Goal: Task Accomplishment & Management: Complete application form

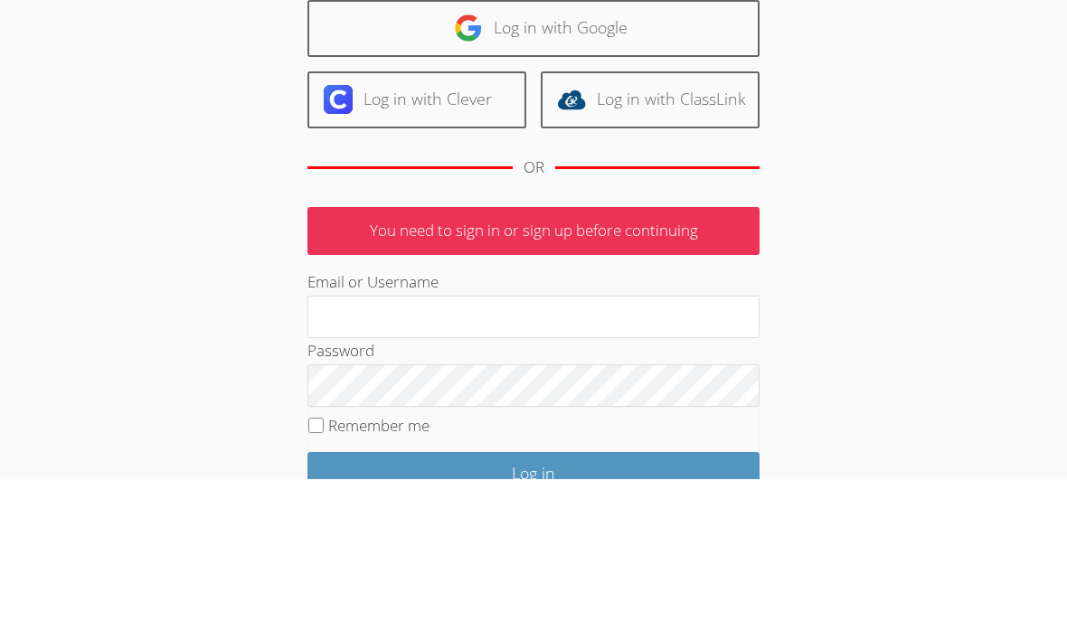
click at [608, 144] on link "Log in with Google" at bounding box center [533, 172] width 452 height 57
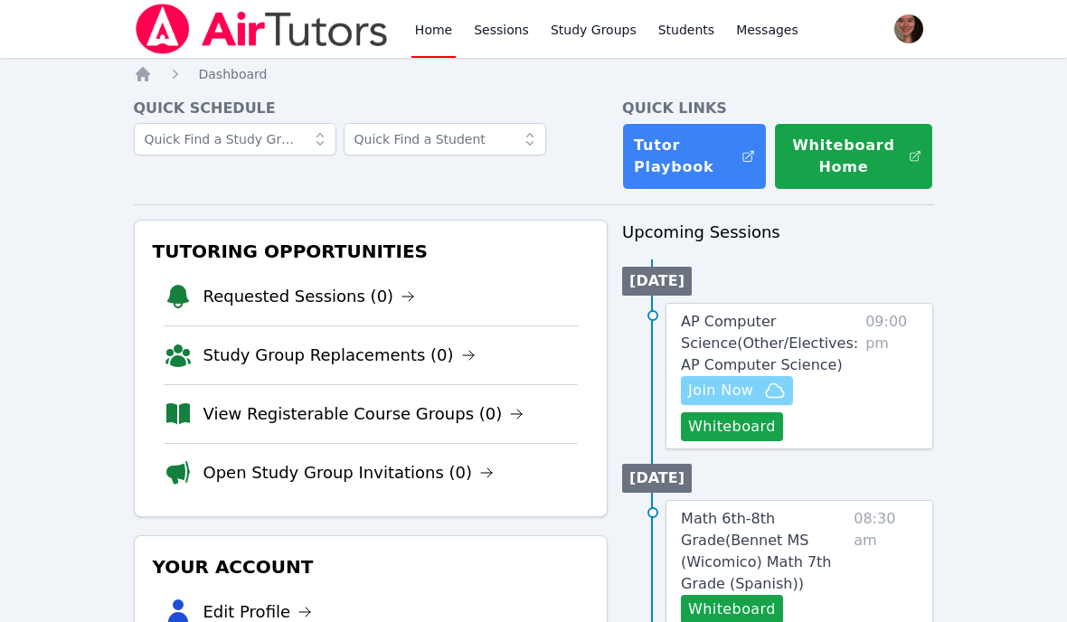
click at [772, 396] on icon "button" at bounding box center [775, 391] width 22 height 22
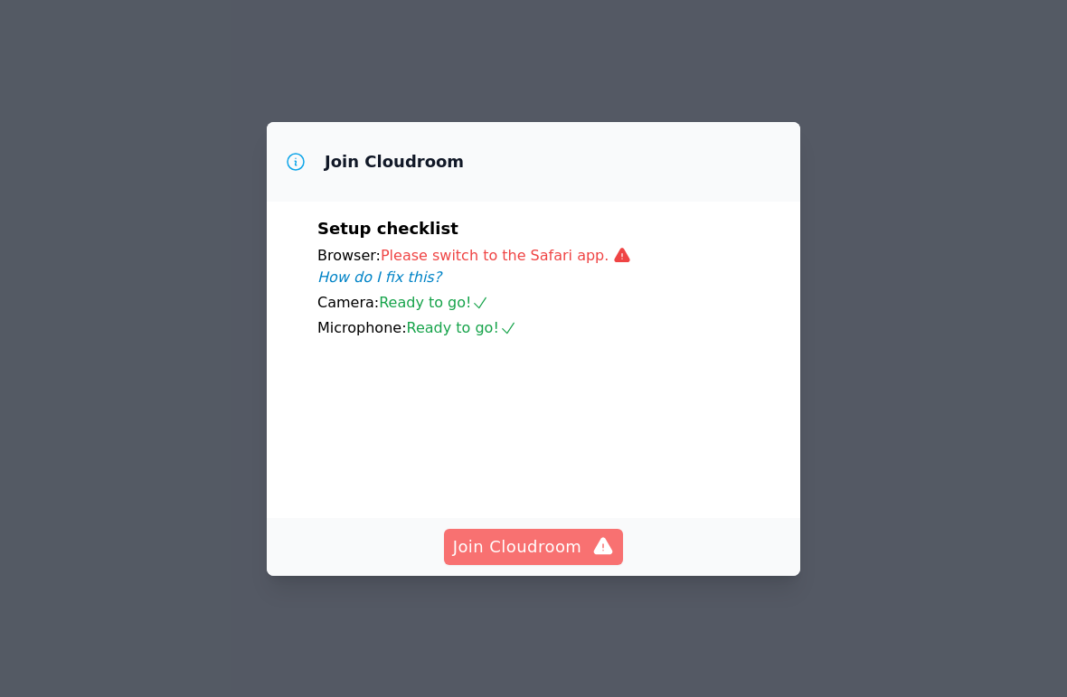
click at [592, 558] on icon "button" at bounding box center [603, 547] width 22 height 22
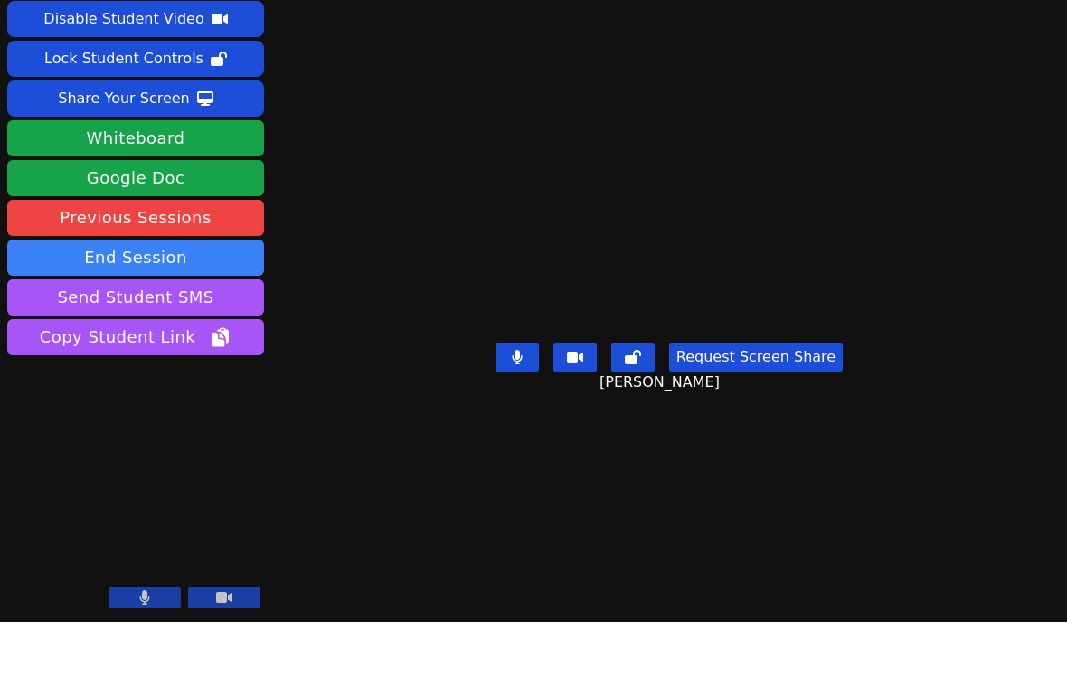
scroll to position [44, 0]
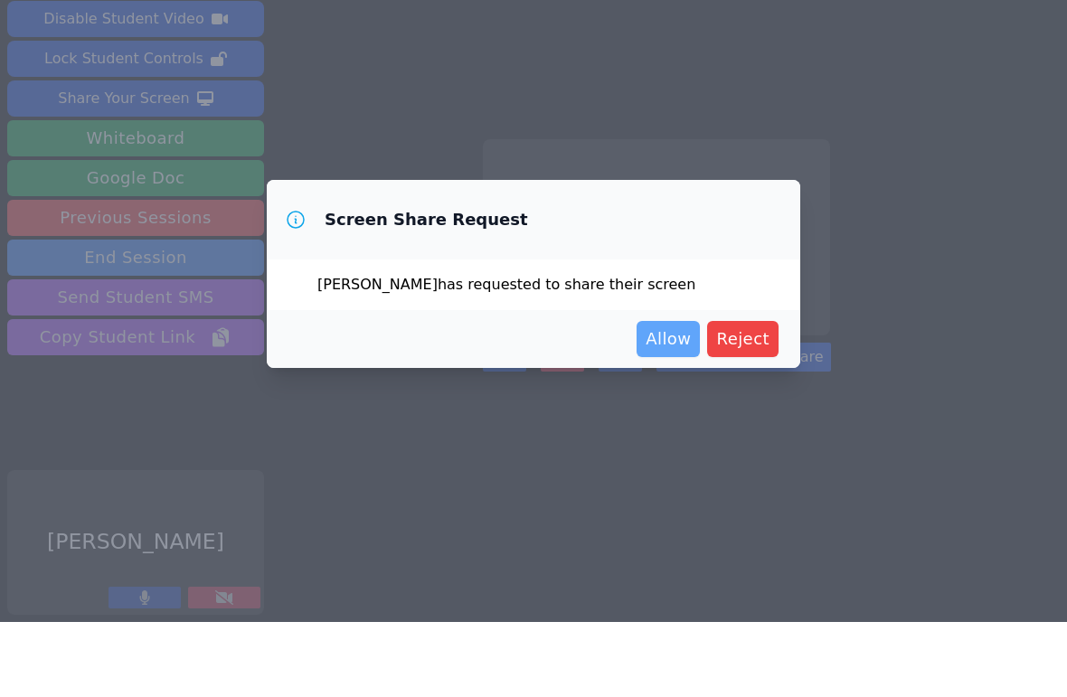
click at [655, 402] on span "Allow" at bounding box center [668, 414] width 45 height 25
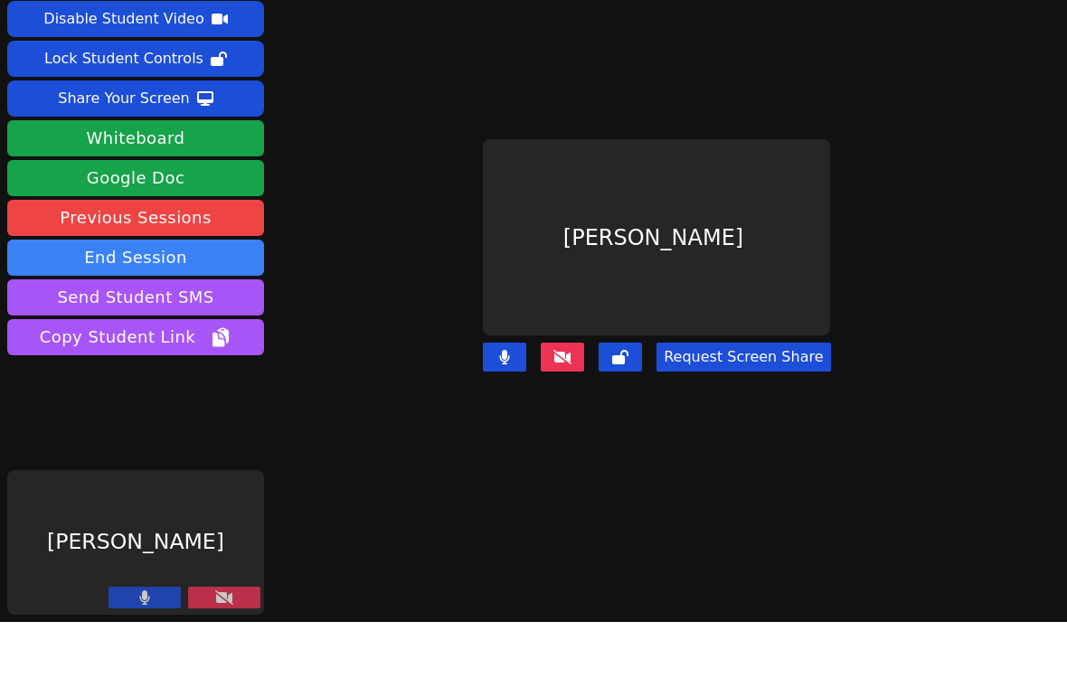
click at [241, 662] on button at bounding box center [224, 673] width 72 height 22
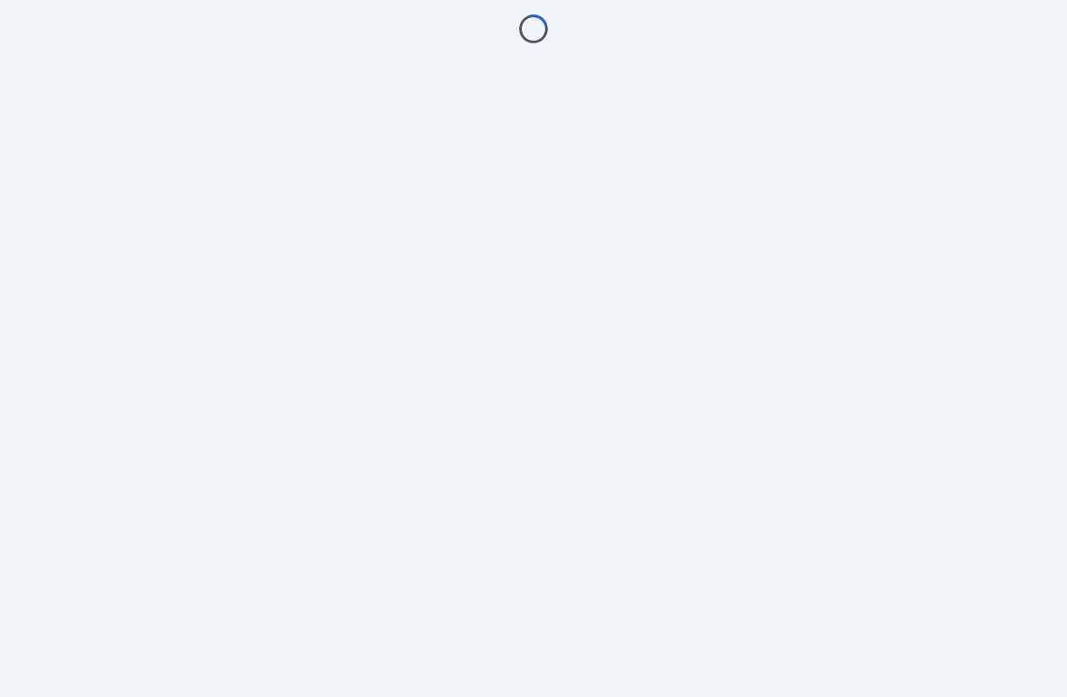
scroll to position [76, 0]
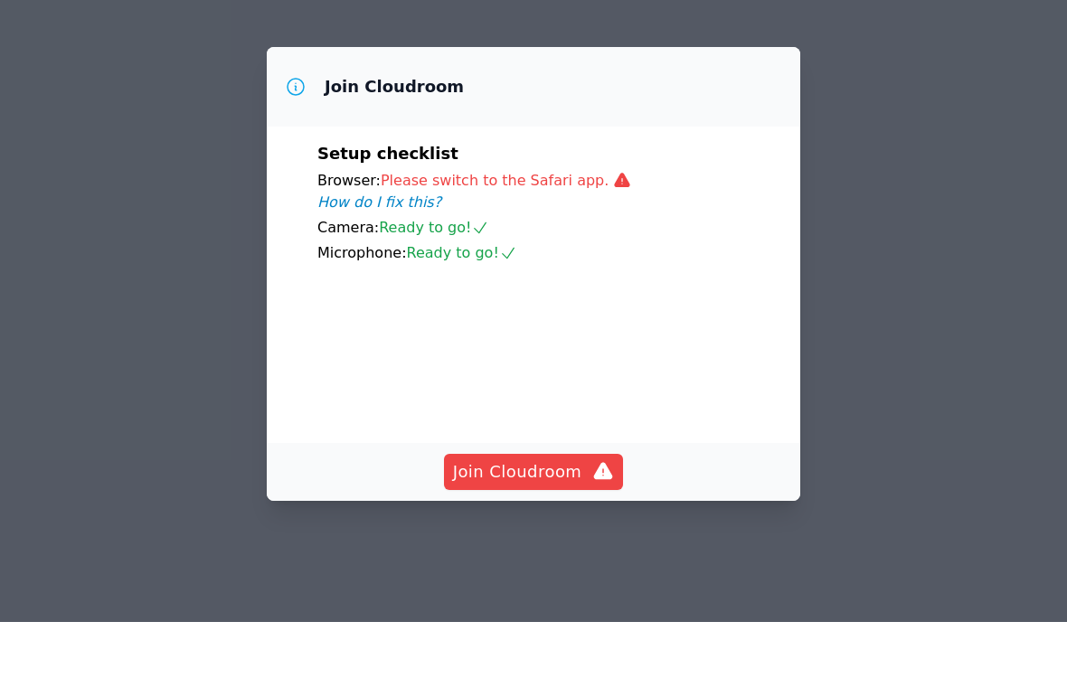
click at [572, 460] on video at bounding box center [452, 422] width 271 height 136
click at [587, 534] on span "Join Cloudroom" at bounding box center [534, 546] width 162 height 25
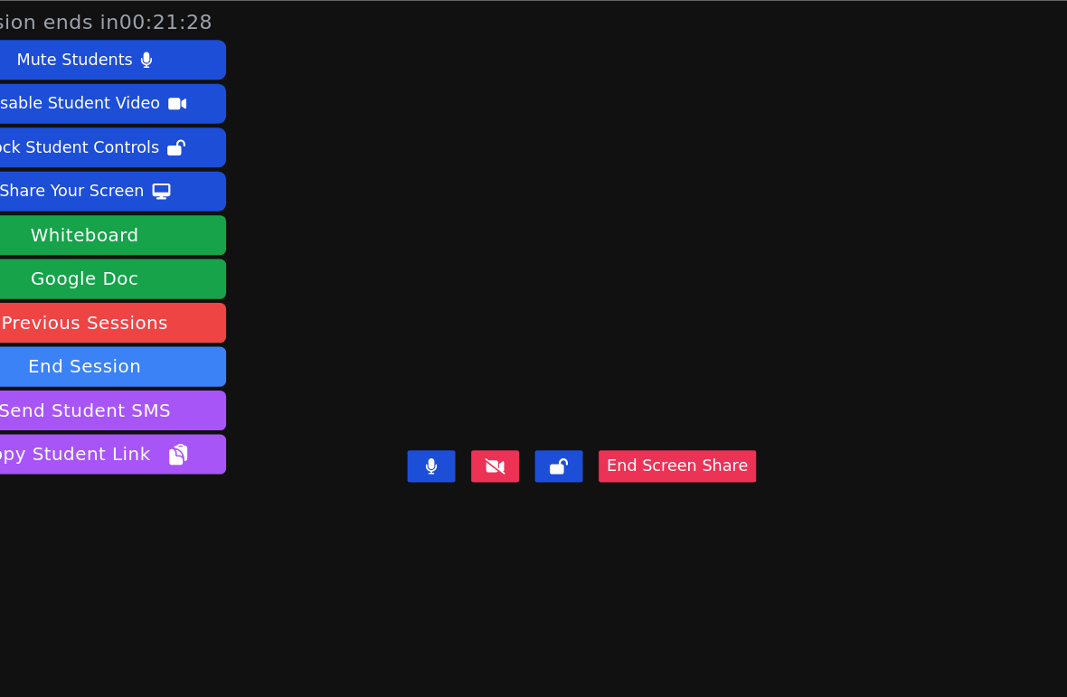
scroll to position [0, 0]
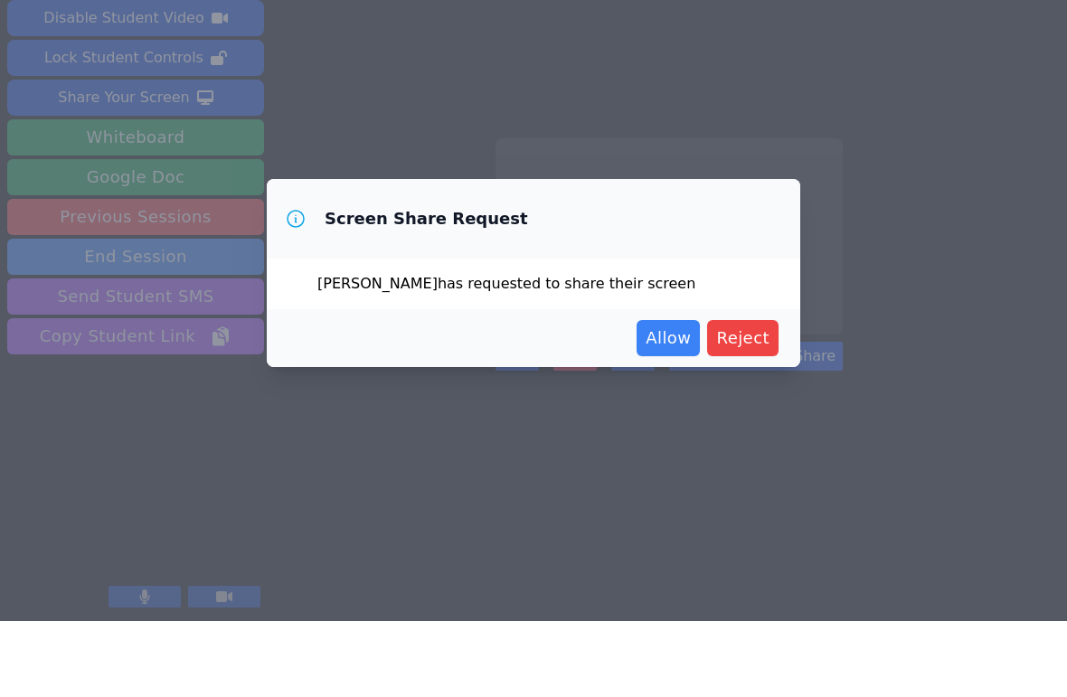
click at [672, 402] on span "Allow" at bounding box center [668, 414] width 45 height 25
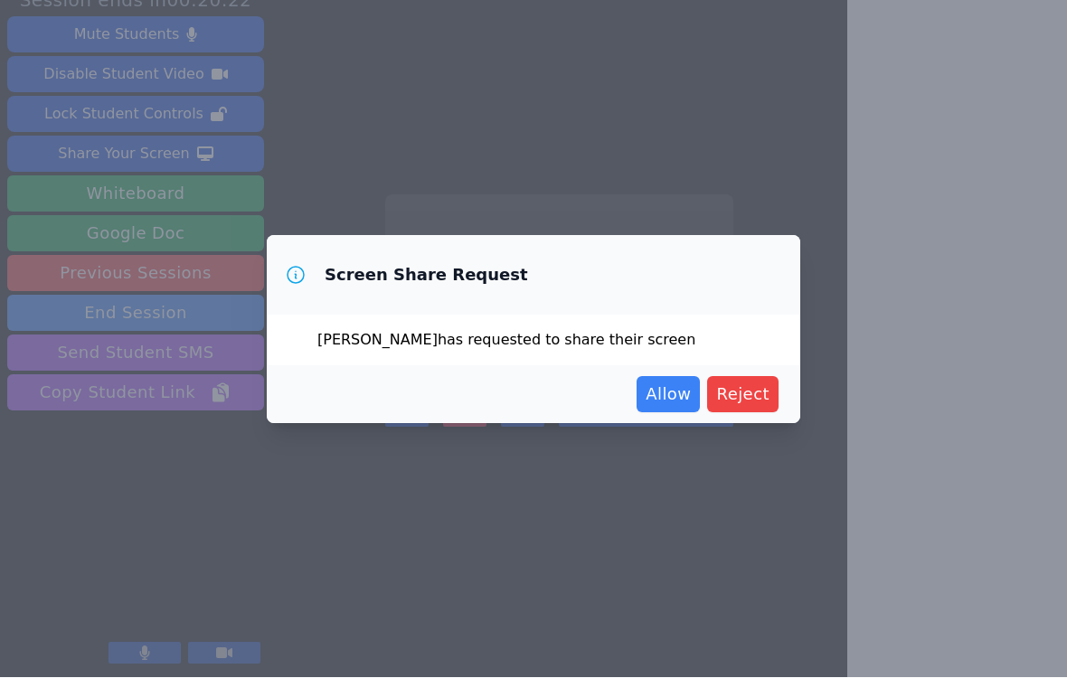
click at [683, 402] on span "Allow" at bounding box center [668, 414] width 45 height 25
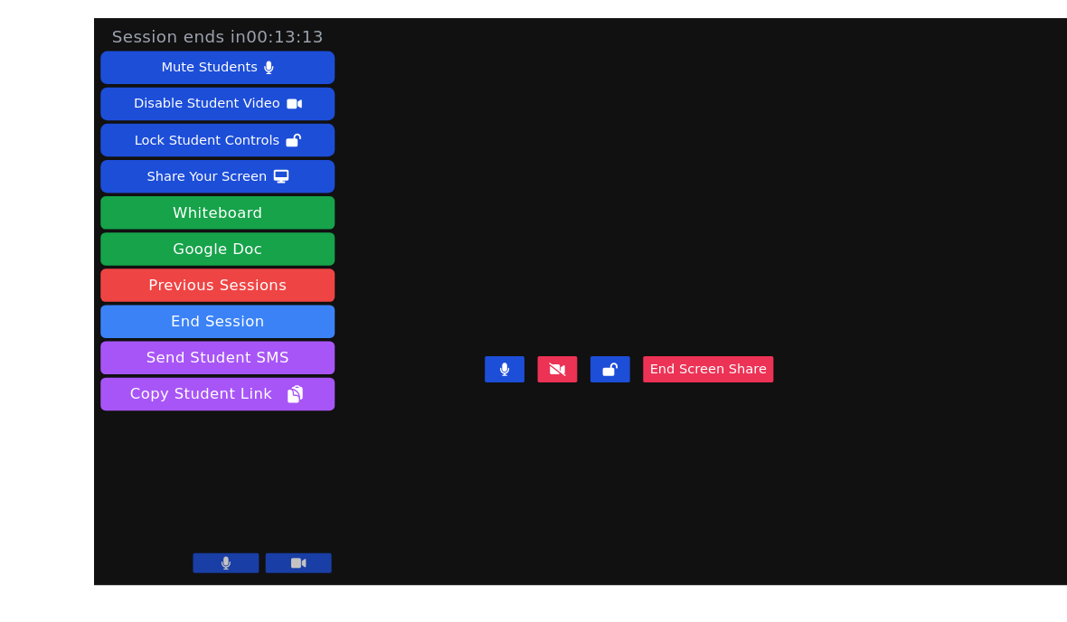
scroll to position [76, 0]
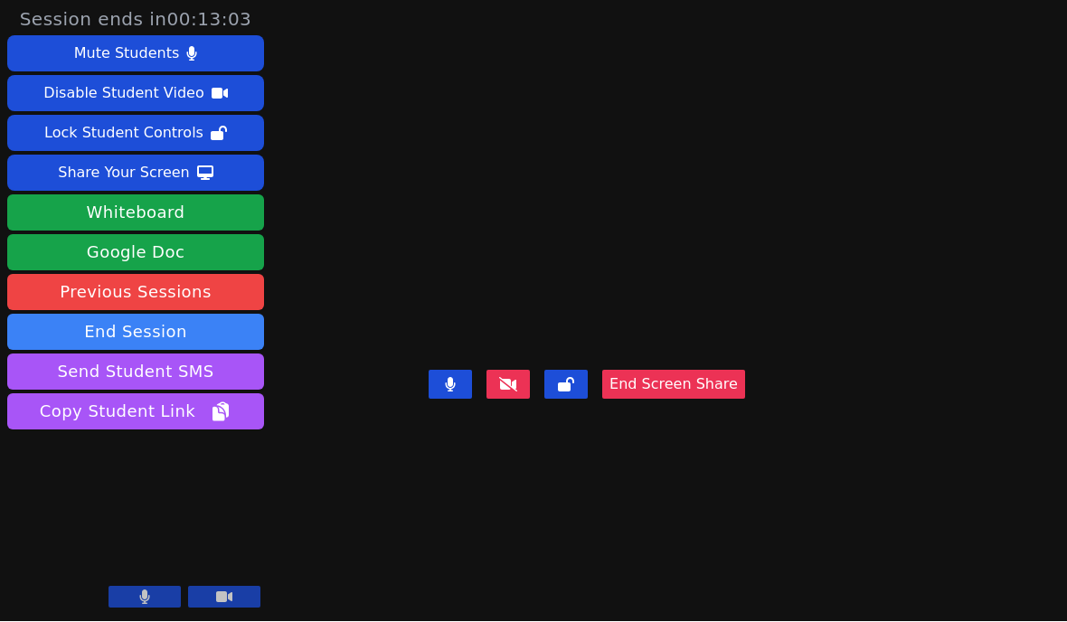
click at [107, 195] on button "Whiteboard" at bounding box center [135, 213] width 257 height 36
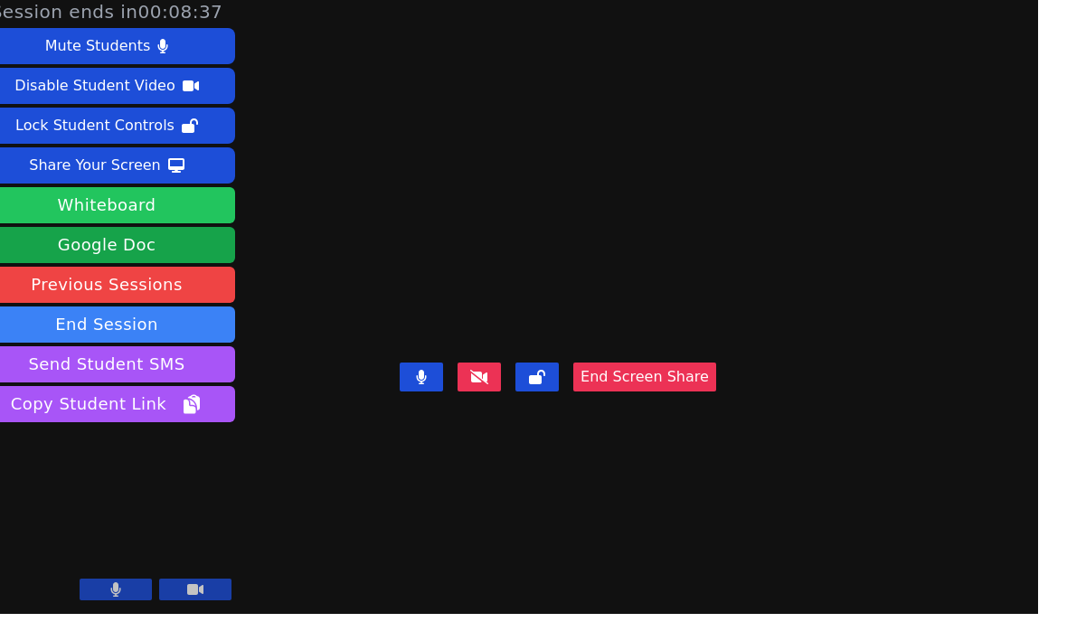
scroll to position [0, 0]
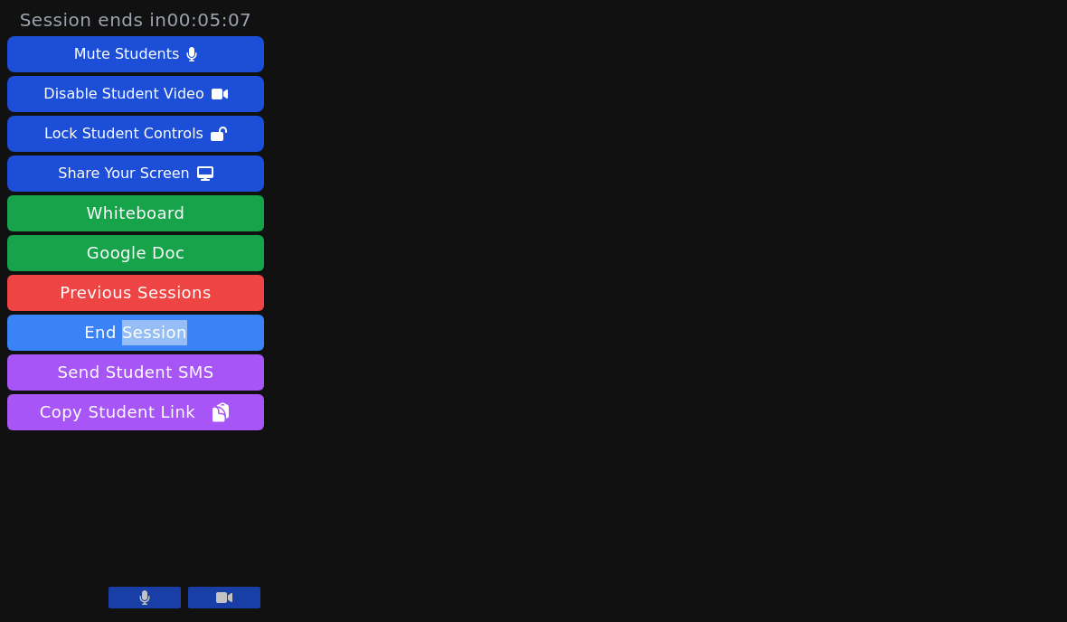
click at [473, 415] on div "Session ends in 00:05:07 Mute Students Disable Student Video Lock Student Contr…" at bounding box center [533, 311] width 1067 height 622
click at [241, 609] on button at bounding box center [224, 598] width 72 height 22
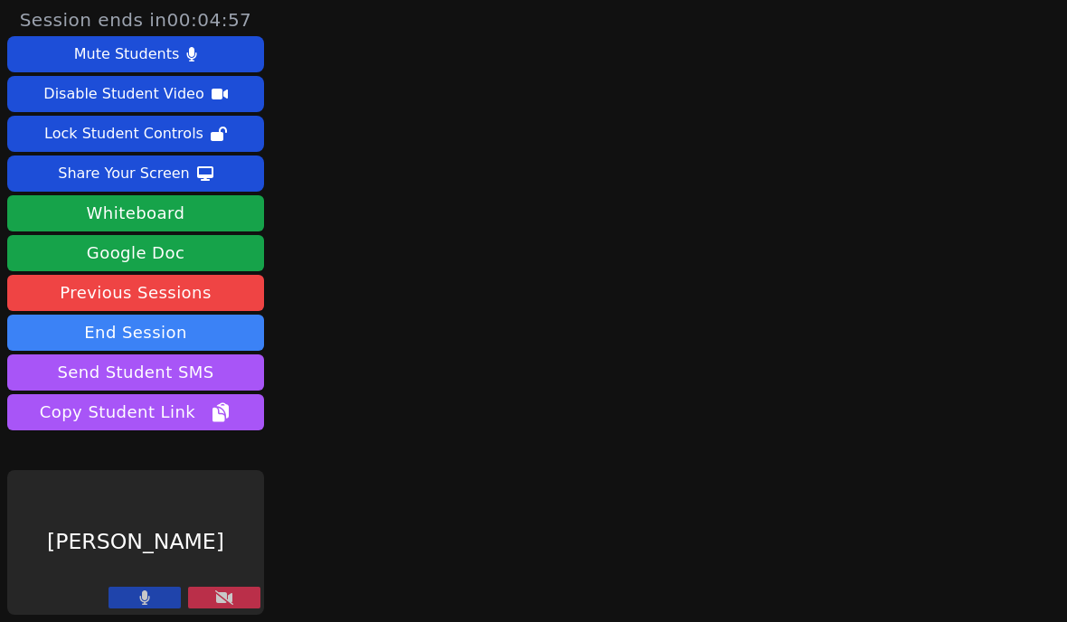
click at [158, 609] on button at bounding box center [145, 598] width 72 height 22
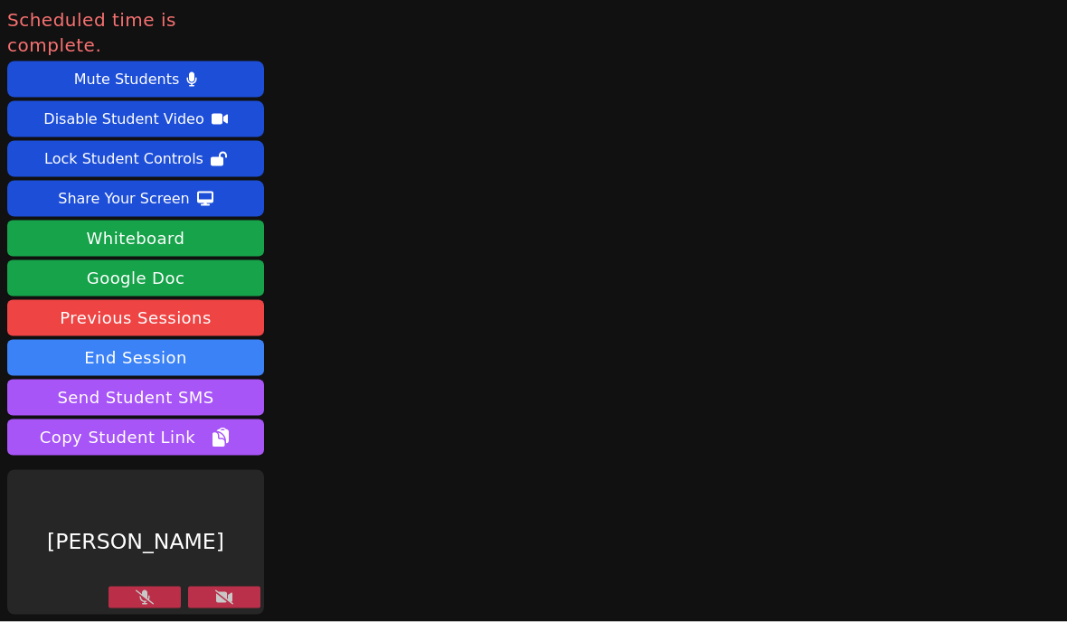
scroll to position [76, 0]
click at [224, 590] on button at bounding box center [224, 598] width 72 height 22
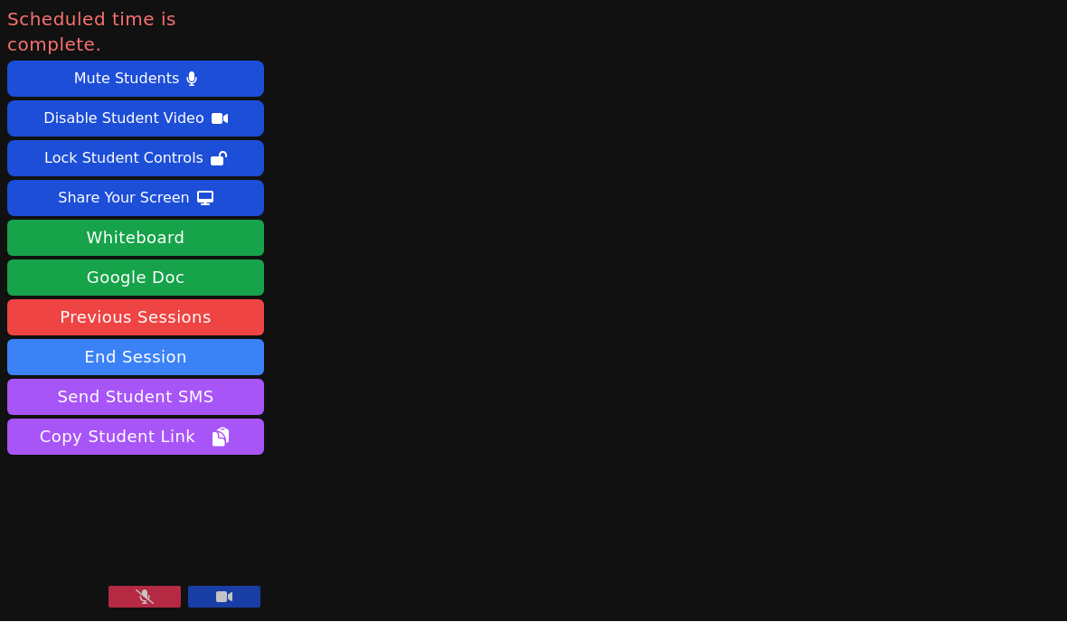
click at [128, 601] on button at bounding box center [145, 598] width 72 height 22
click at [222, 583] on video at bounding box center [135, 542] width 257 height 145
click at [140, 591] on icon at bounding box center [144, 598] width 11 height 14
click at [206, 590] on button at bounding box center [224, 598] width 72 height 22
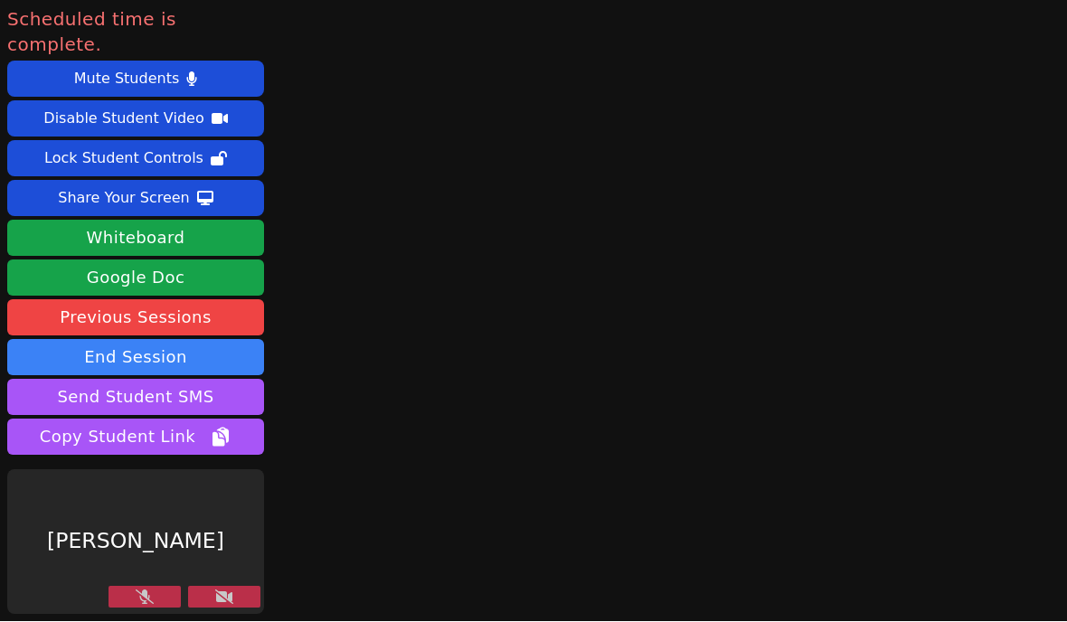
click at [245, 578] on div "[PERSON_NAME]" at bounding box center [135, 542] width 257 height 145
click at [228, 588] on button at bounding box center [224, 598] width 72 height 22
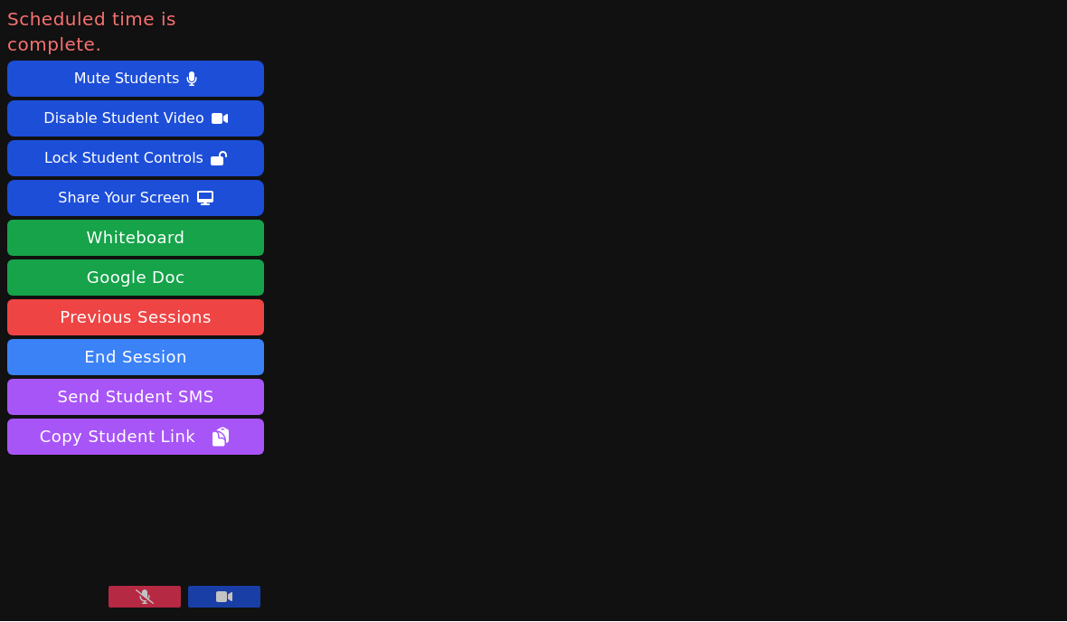
click at [141, 588] on button at bounding box center [145, 598] width 72 height 22
click at [112, 340] on button "End Session" at bounding box center [135, 358] width 257 height 36
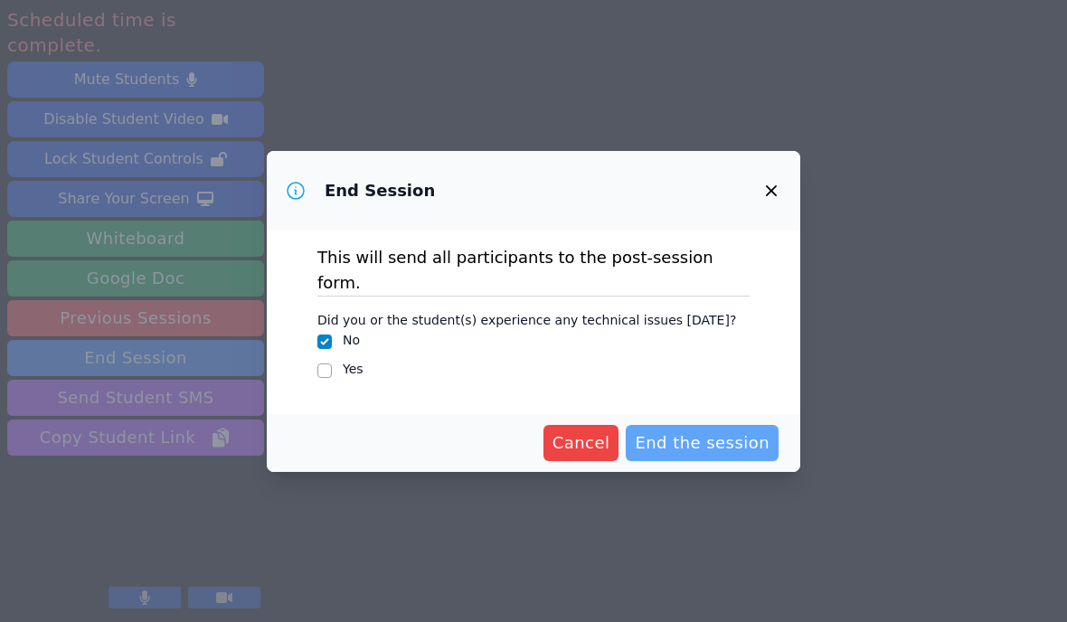
click at [725, 446] on button "End the session" at bounding box center [702, 443] width 153 height 36
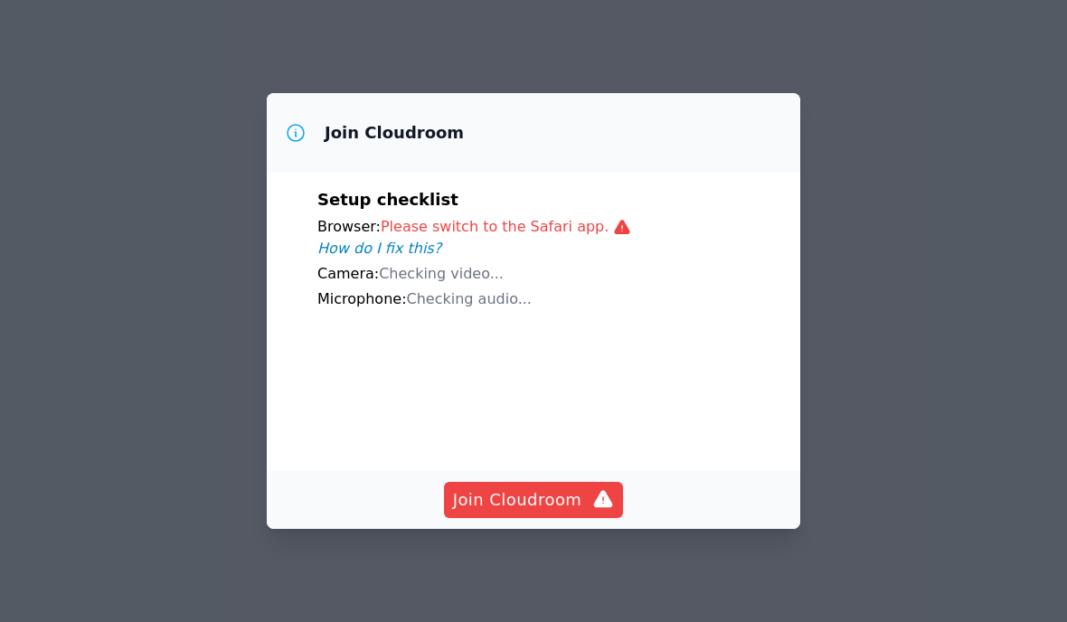
scroll to position [76, 0]
click at [615, 220] on icon at bounding box center [622, 227] width 15 height 14
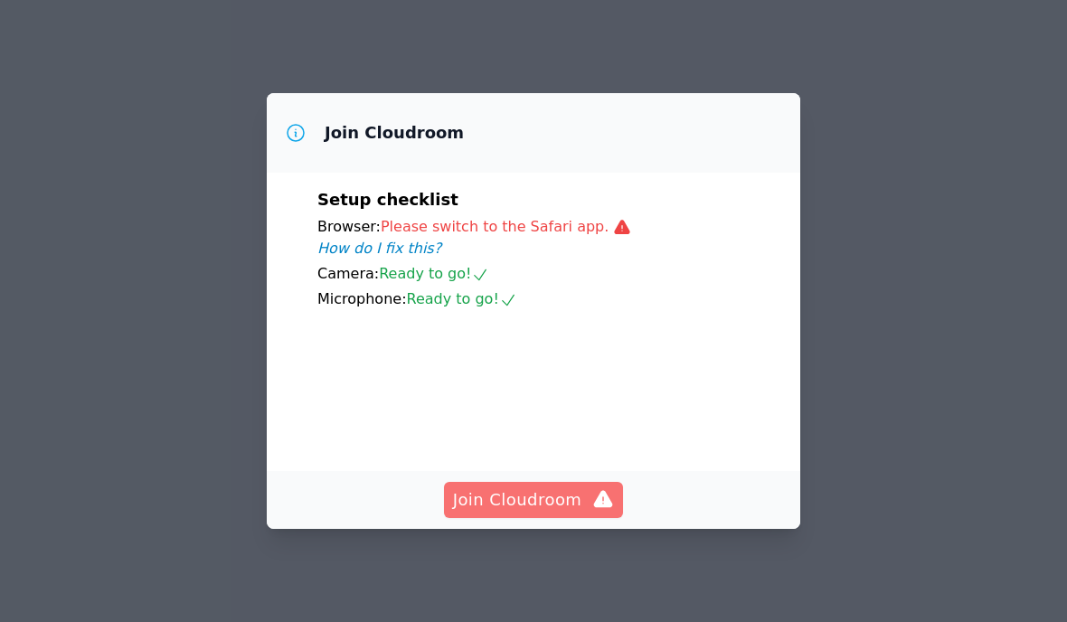
click at [566, 513] on span "Join Cloudroom" at bounding box center [534, 499] width 162 height 25
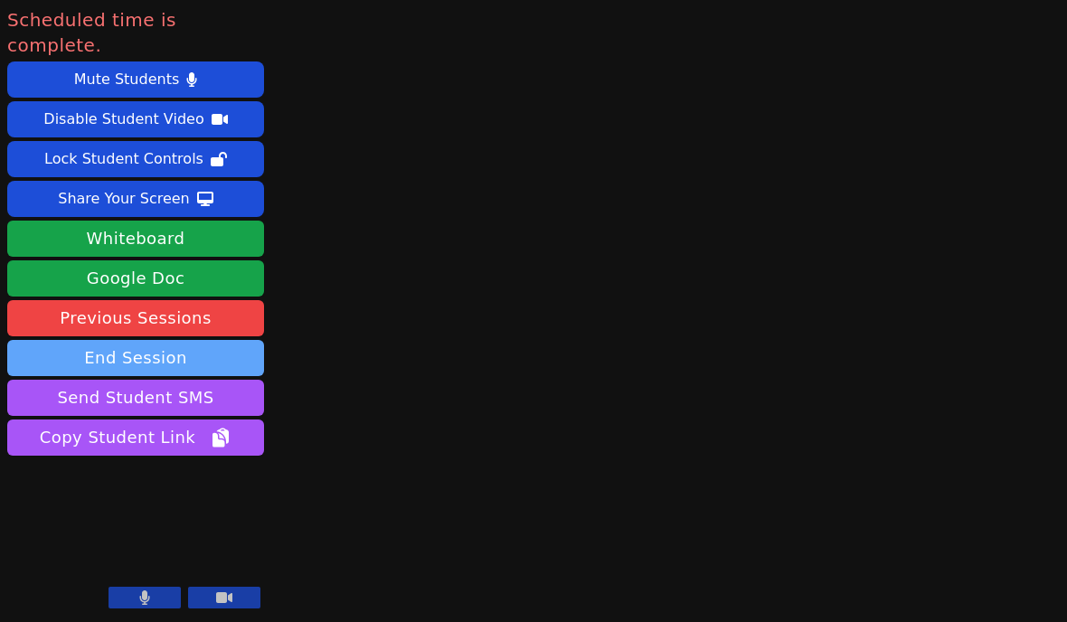
click at [212, 340] on button "End Session" at bounding box center [135, 358] width 257 height 36
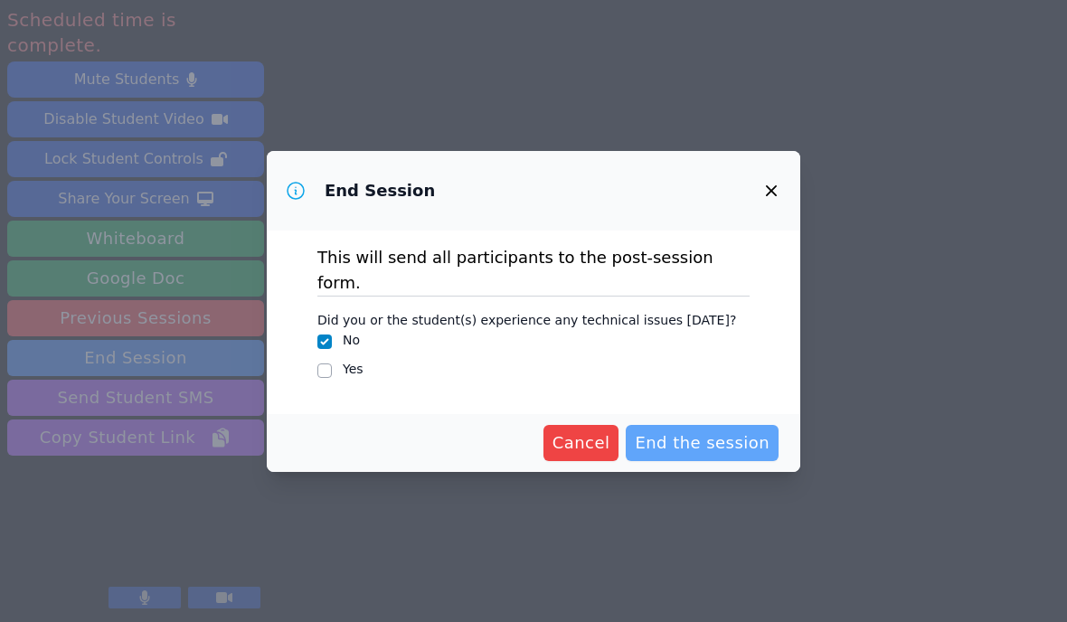
click at [729, 430] on span "End the session" at bounding box center [702, 442] width 135 height 25
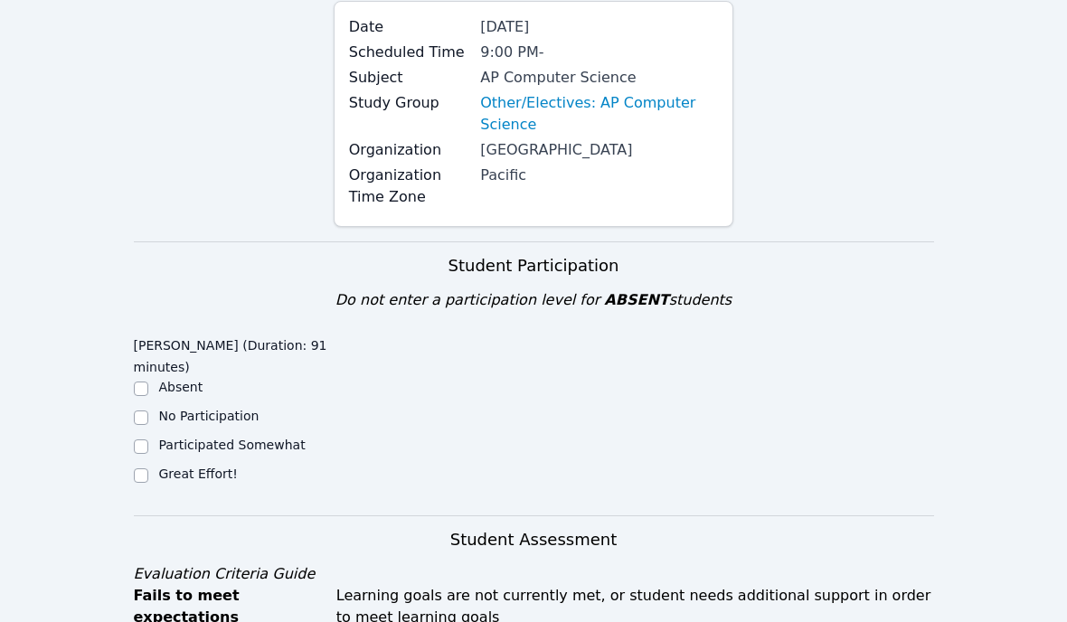
scroll to position [249, 0]
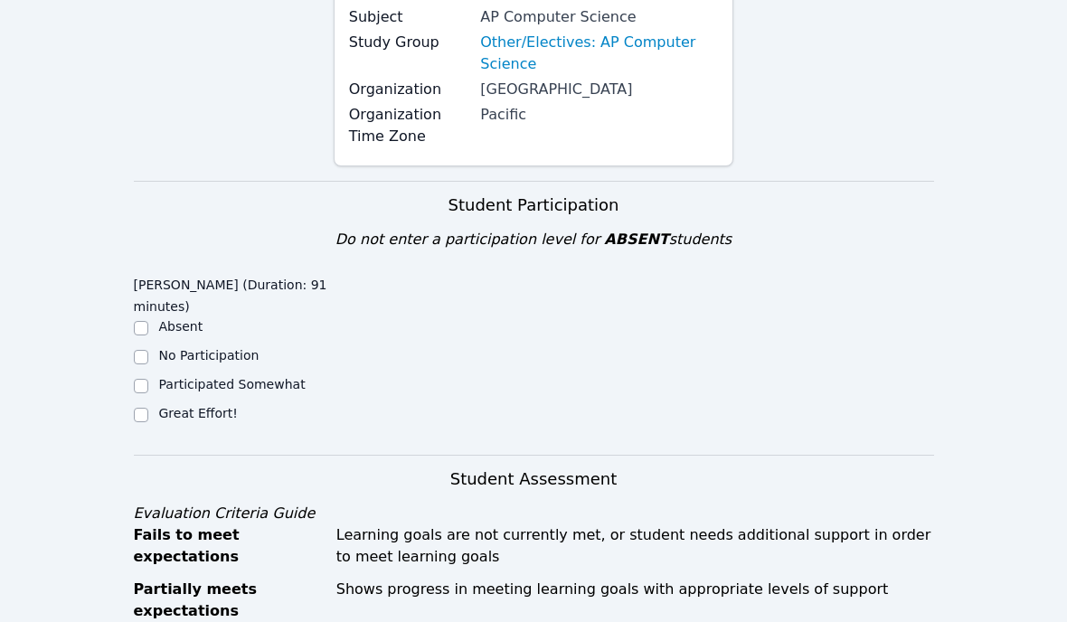
click at [137, 417] on input "Great Effort!" at bounding box center [141, 415] width 14 height 14
checkbox input "true"
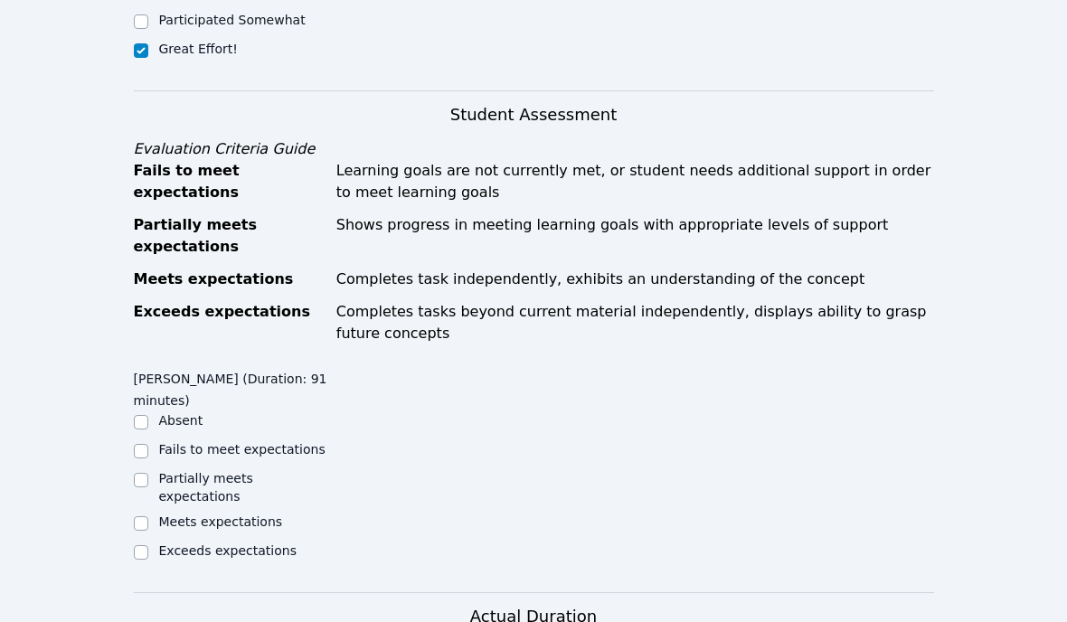
scroll to position [620, 0]
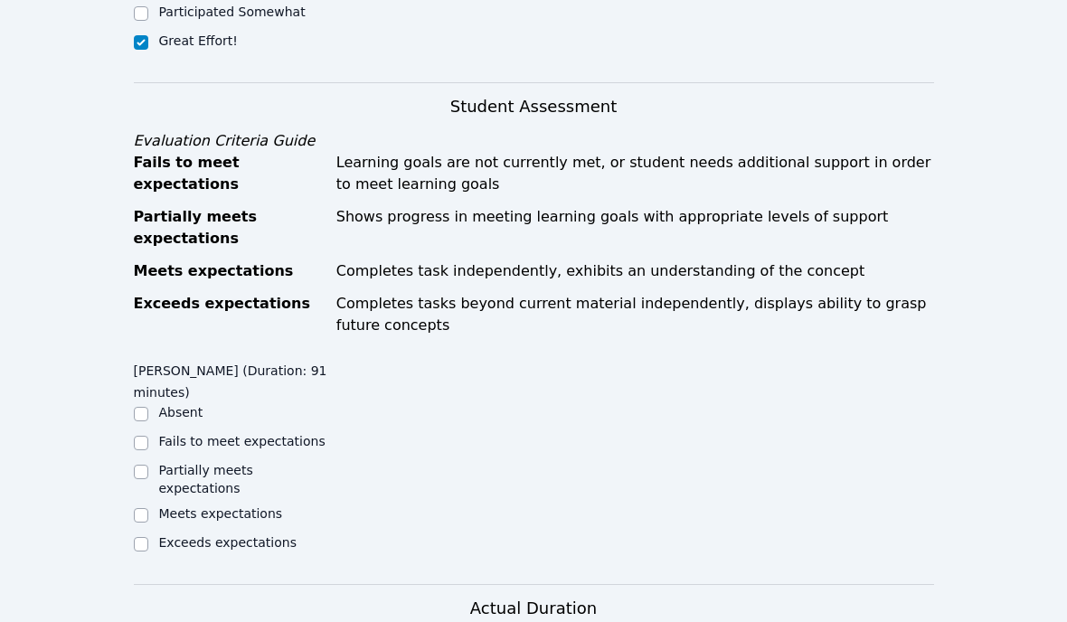
click at [147, 538] on input "Exceeds expectations" at bounding box center [141, 545] width 14 height 14
checkbox input "true"
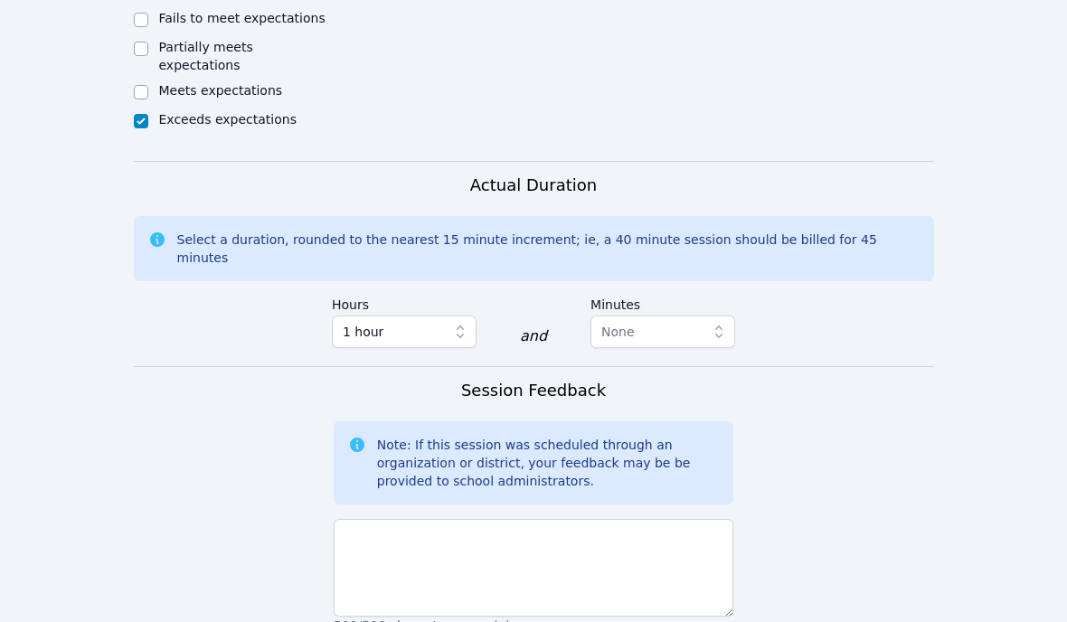
scroll to position [1128, 0]
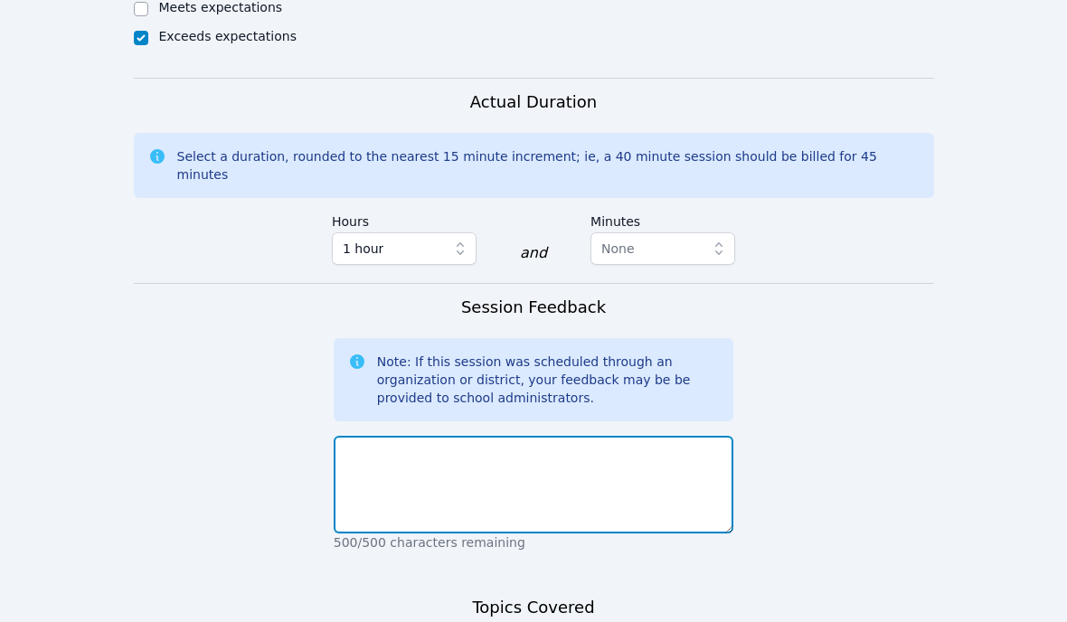
click at [360, 436] on textarea at bounding box center [534, 485] width 401 height 98
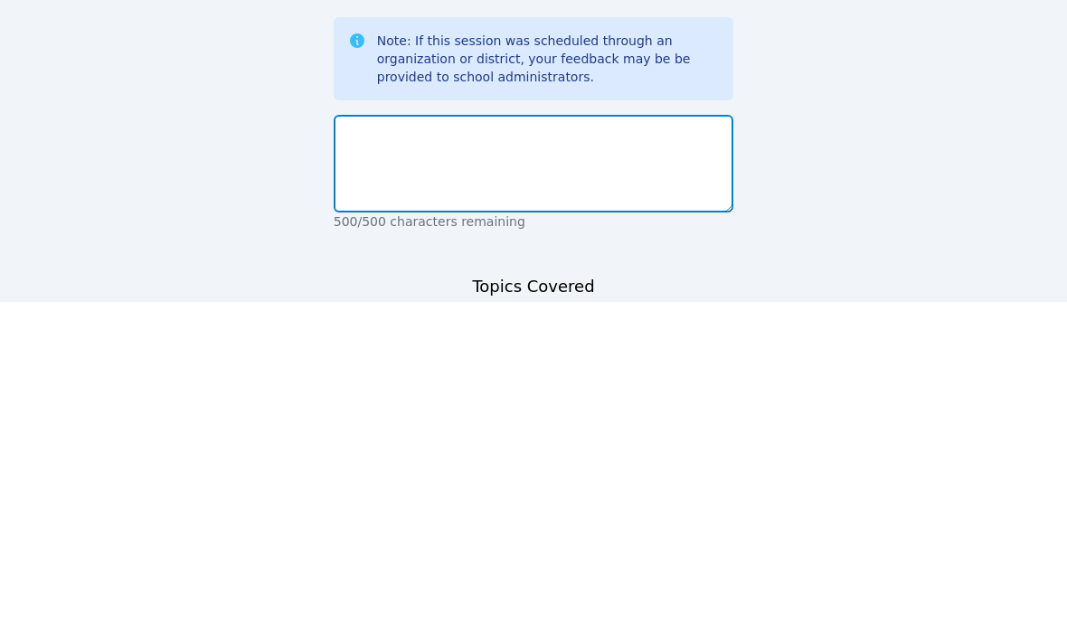
click at [378, 436] on textarea at bounding box center [534, 485] width 401 height 98
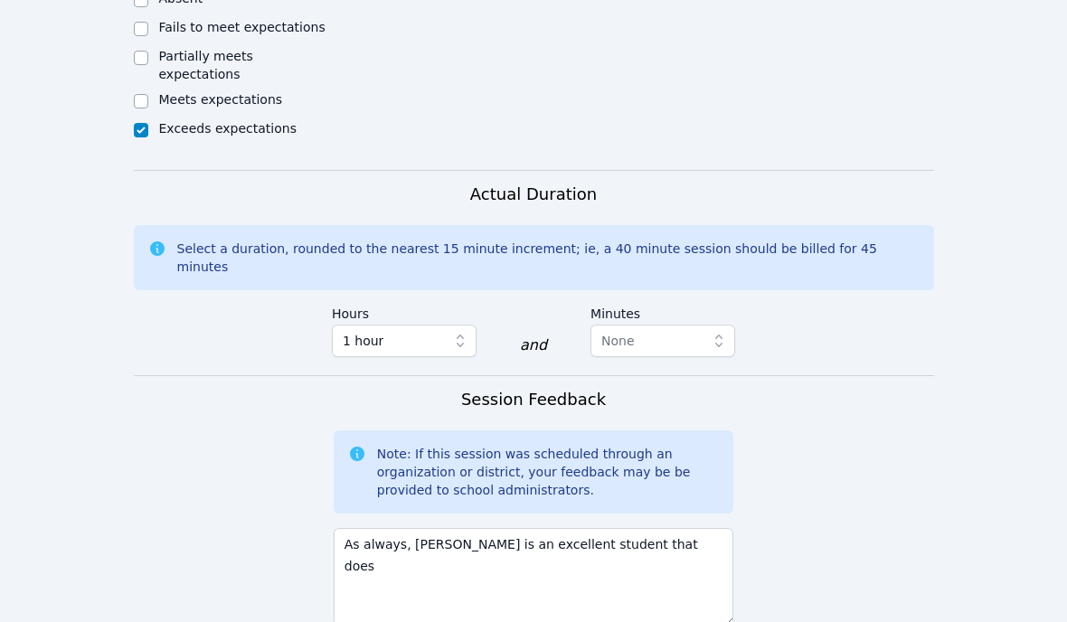
scroll to position [1035, 0]
click at [686, 528] on textarea "As always, Jason is an excellent student that does" at bounding box center [534, 577] width 401 height 98
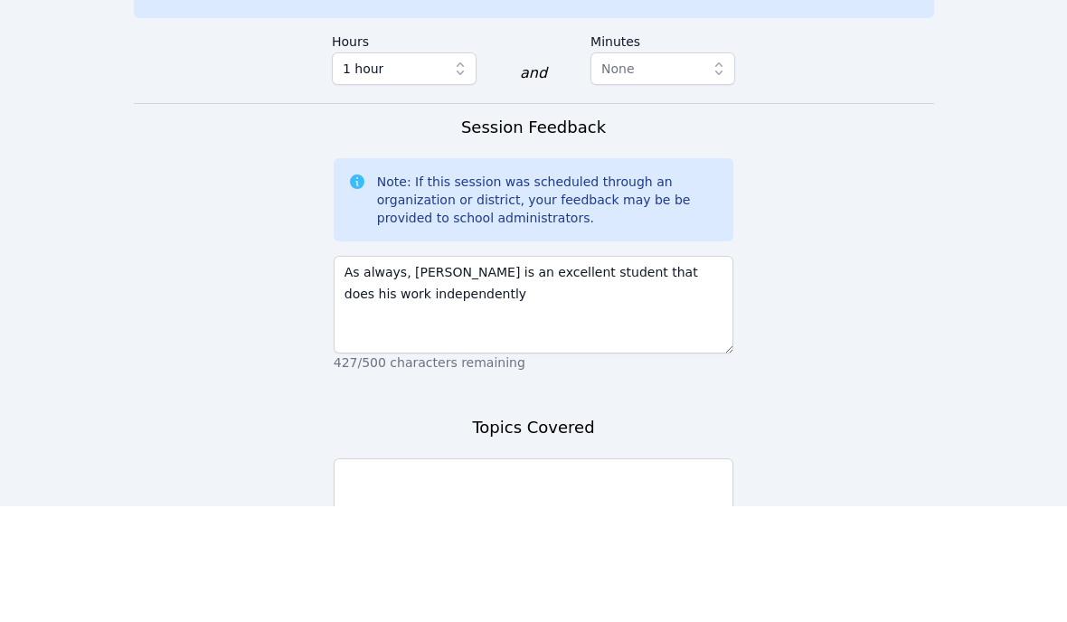
scroll to position [1308, 0]
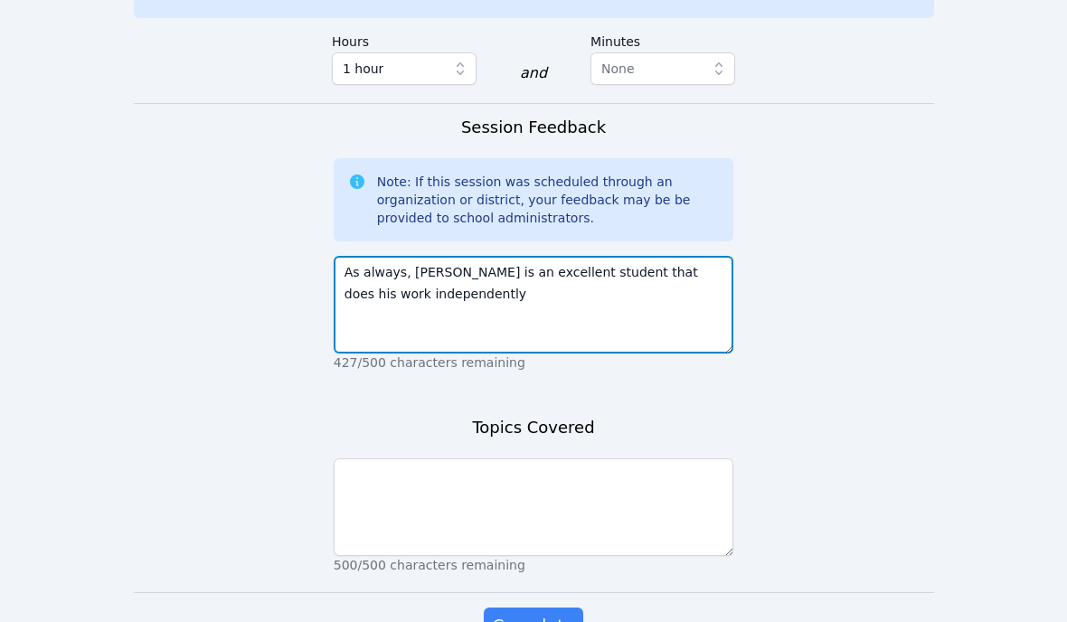
click at [580, 281] on textarea "As always, Jason is an excellent student that does his work independently" at bounding box center [534, 305] width 401 height 98
type textarea "As always, Jason is an excellent student that does his work independently as be…"
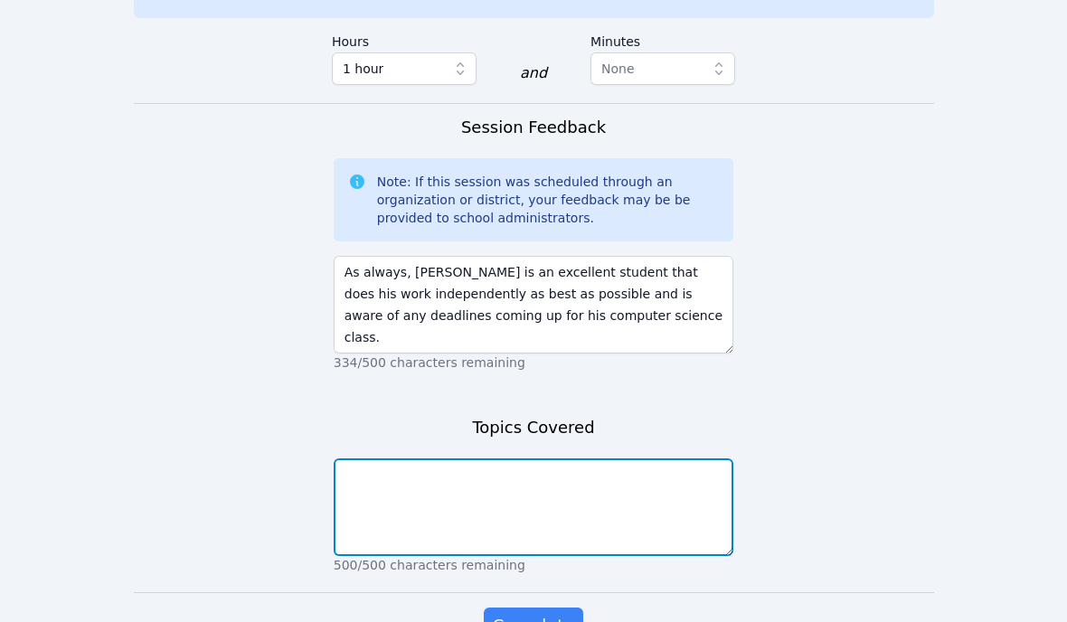
click at [624, 464] on textarea at bounding box center [534, 508] width 401 height 98
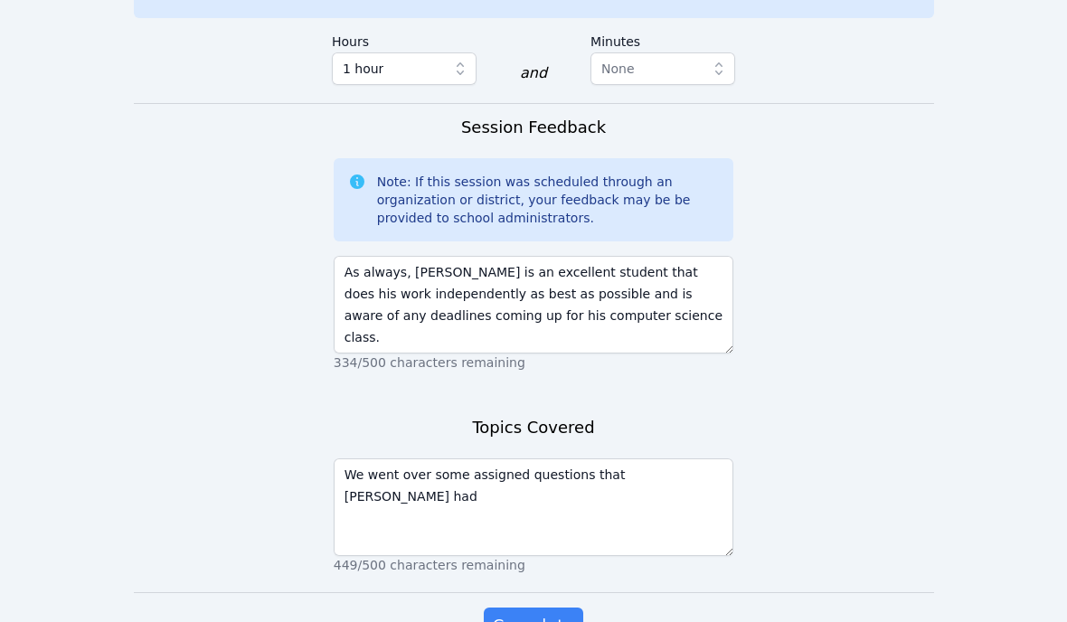
scroll to position [1308, 0]
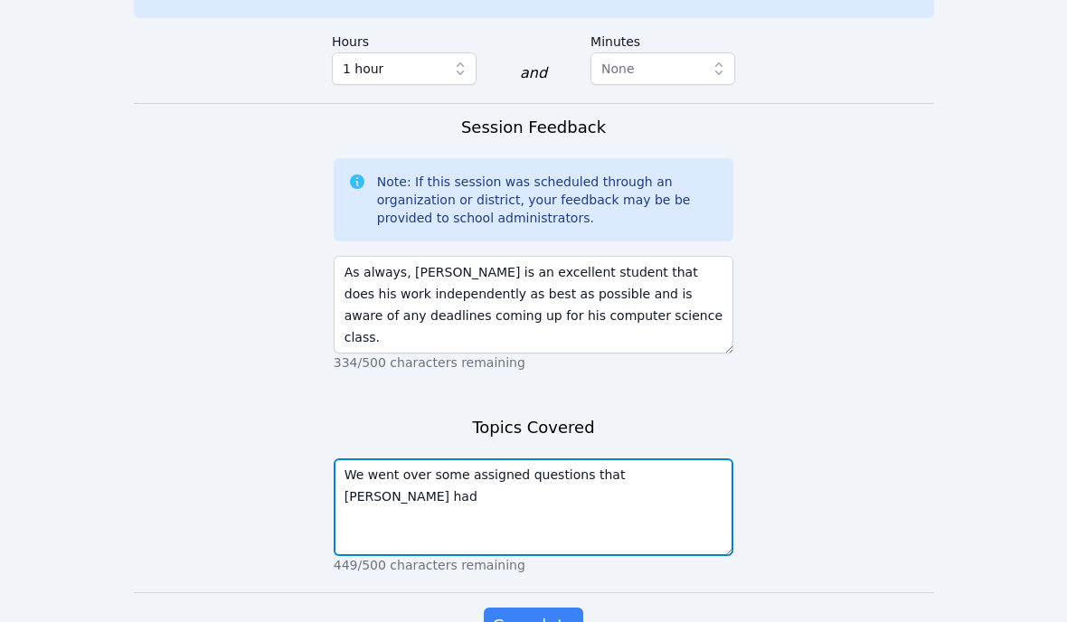
click at [714, 458] on textarea "We went over some assigned questions that Jason had" at bounding box center [534, 507] width 401 height 98
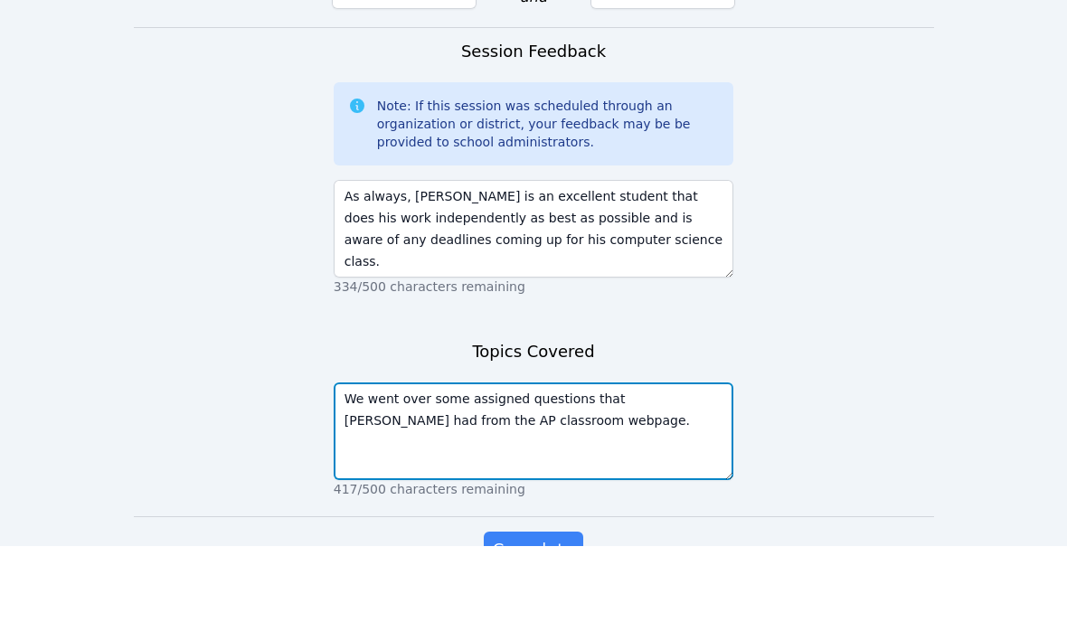
scroll to position [1377, 0]
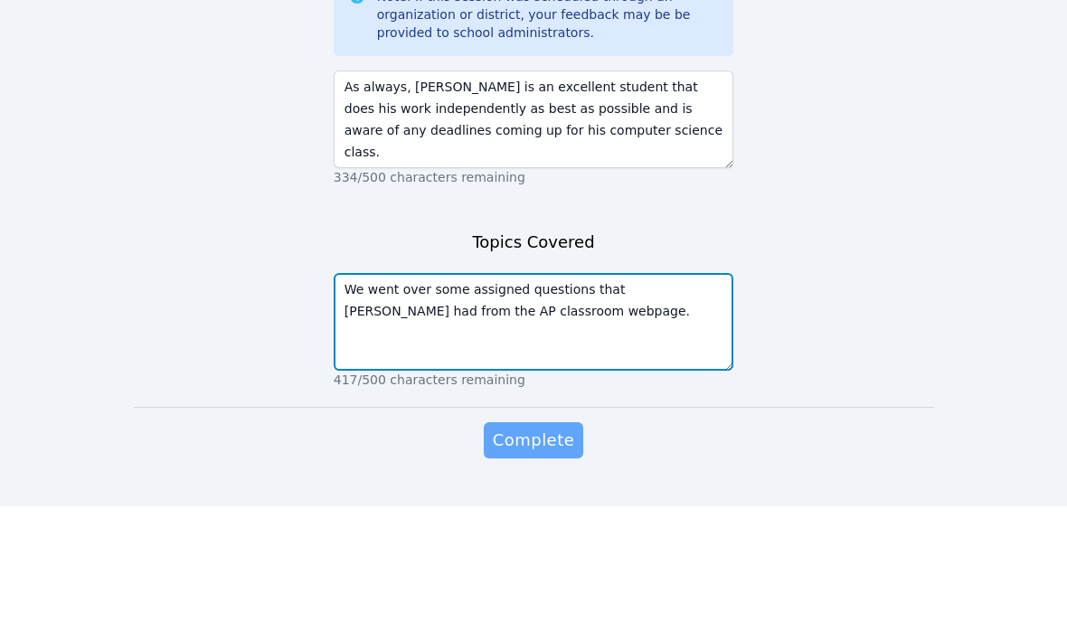
type textarea "We went over some assigned questions that Jason had from the AP classroom webpa…"
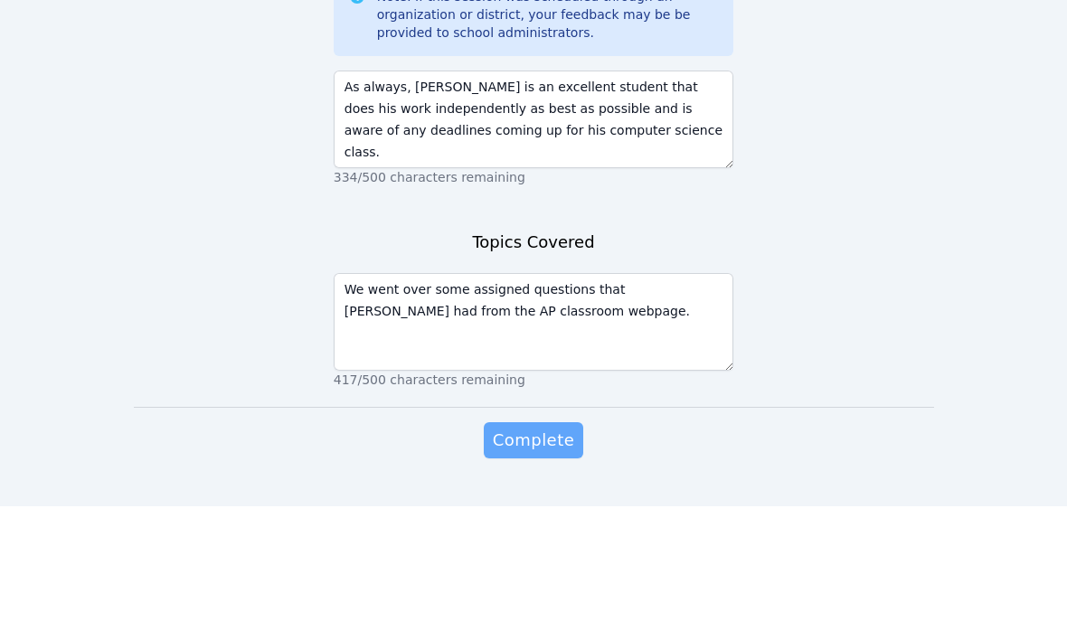
click at [555, 544] on span "Complete" at bounding box center [533, 556] width 81 height 25
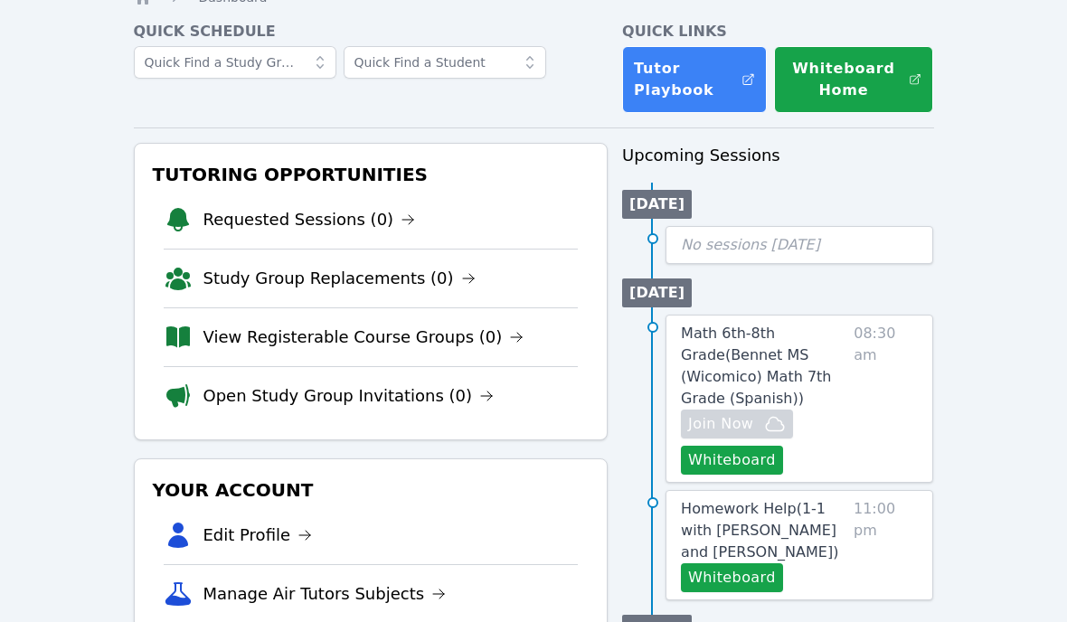
scroll to position [76, 0]
